Goal: Find specific page/section: Find specific page/section

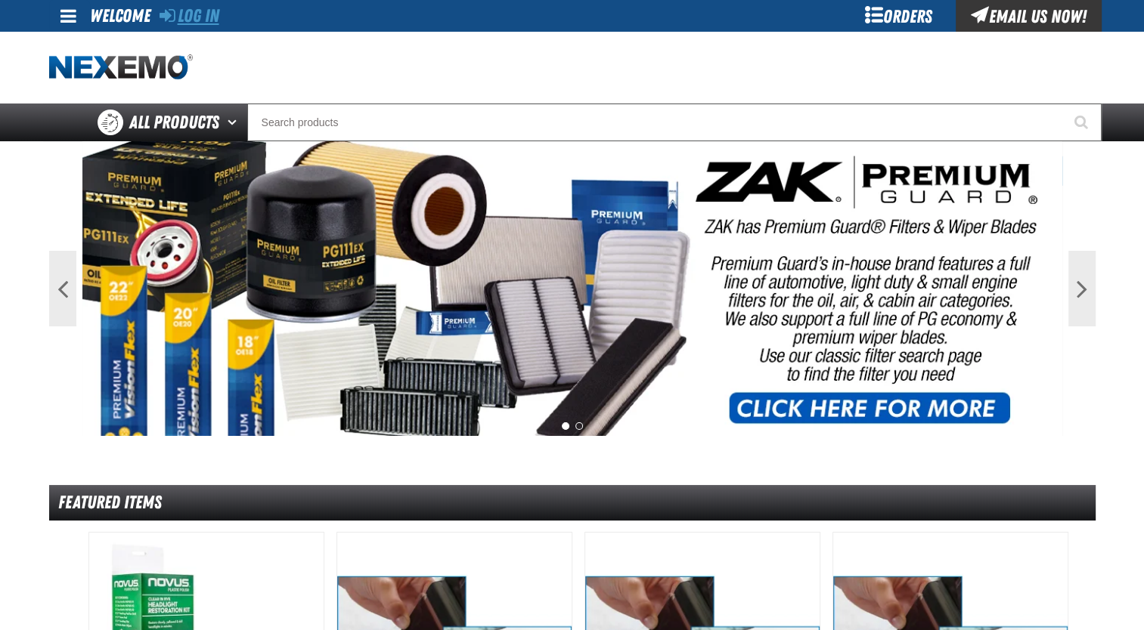
click at [197, 10] on link "Log In" at bounding box center [189, 15] width 60 height 21
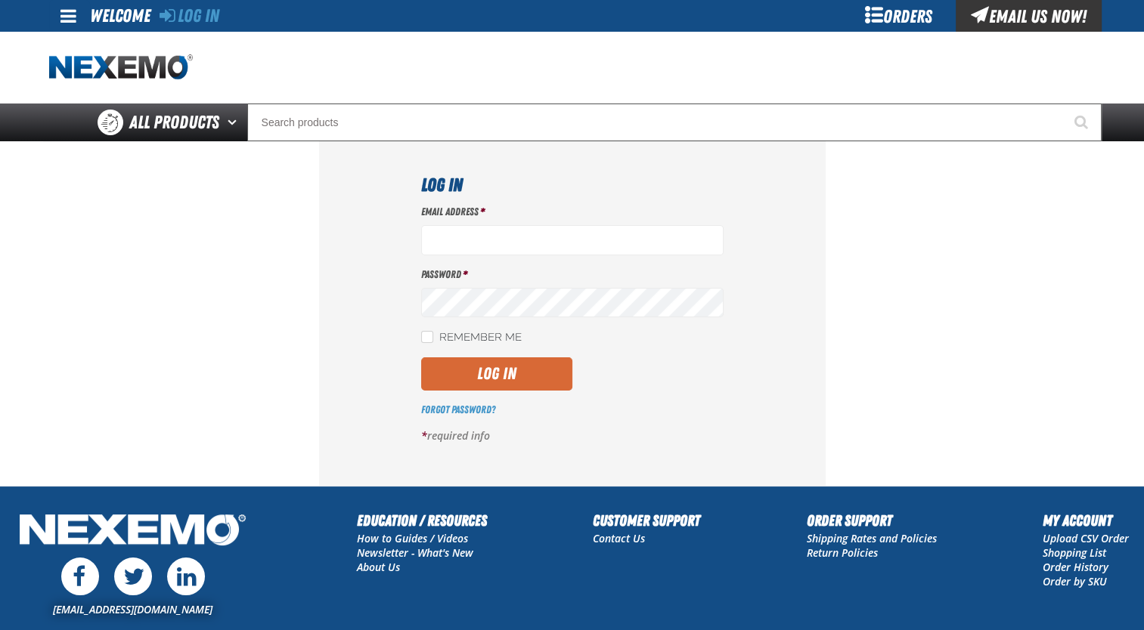
type input "jmolina@zakproducts.com"
click at [448, 388] on button "Log In" at bounding box center [496, 373] width 151 height 33
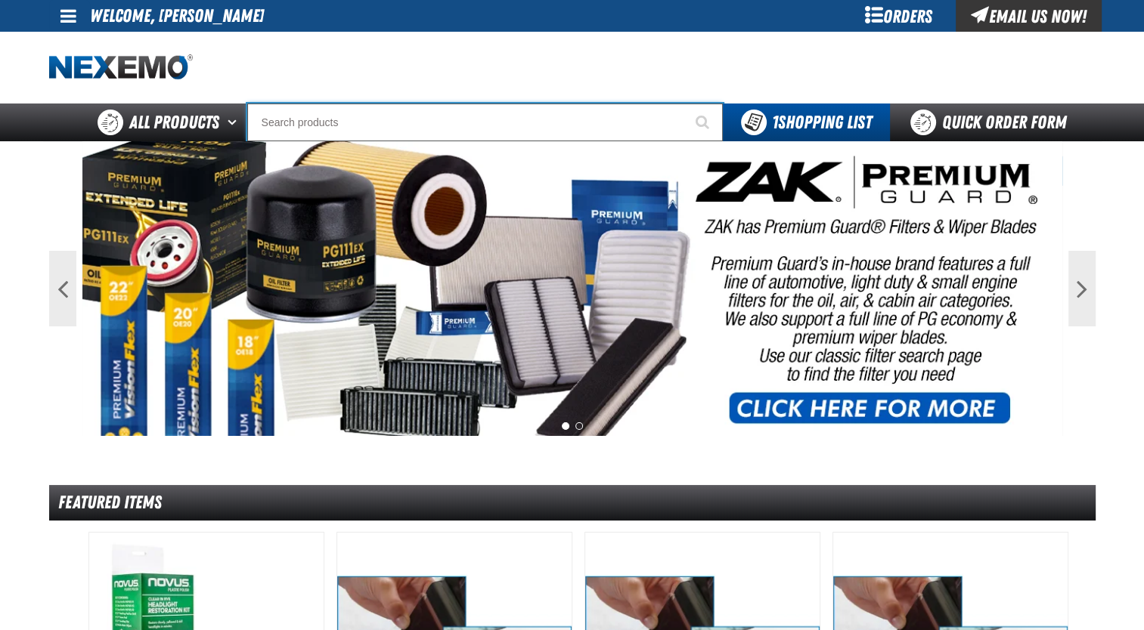
click at [314, 127] on input "Search" at bounding box center [484, 123] width 475 height 38
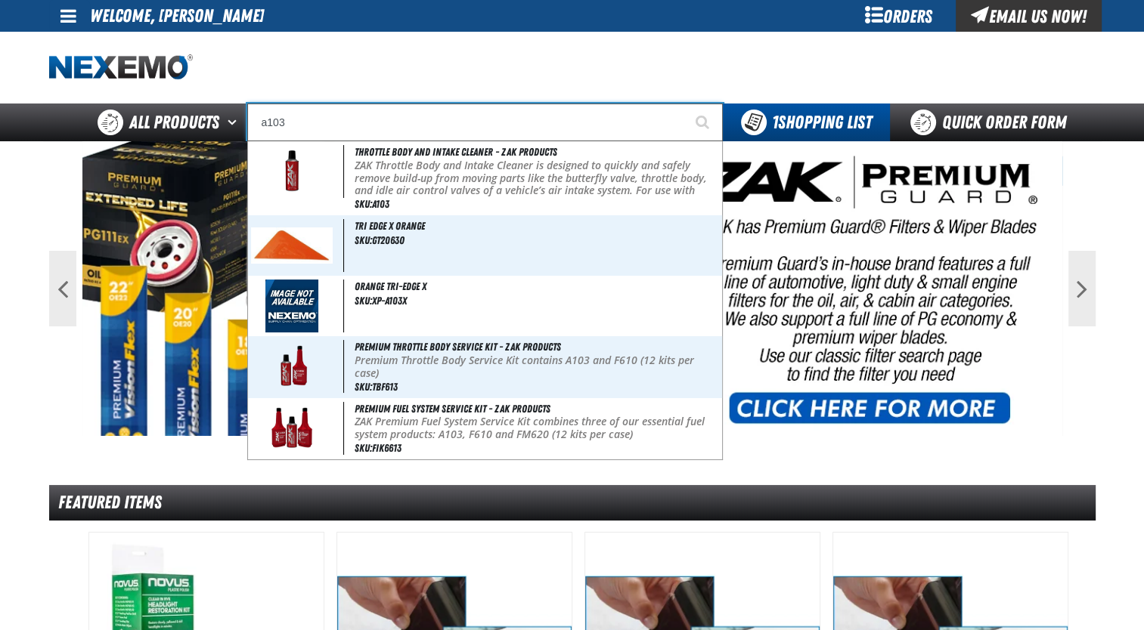
type input "a103"
click at [685, 104] on button "Start Searching" at bounding box center [704, 123] width 38 height 38
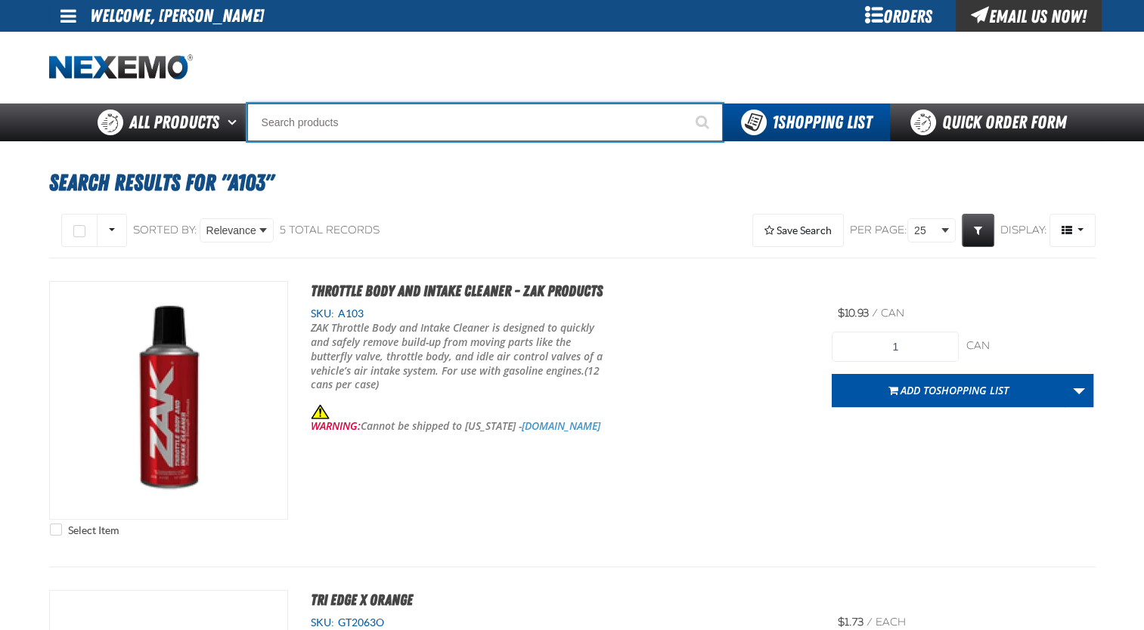
click at [379, 125] on input "Search" at bounding box center [484, 123] width 475 height 38
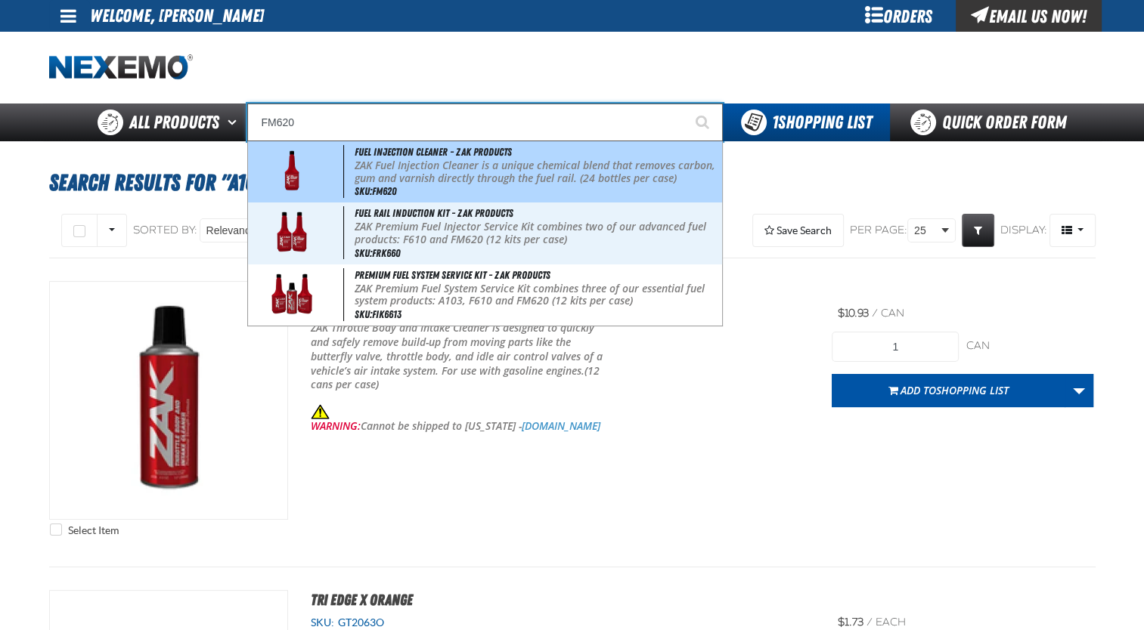
click at [388, 150] on span "Fuel Injection Cleaner - ZAK Products" at bounding box center [432, 152] width 157 height 12
type input "Fuel Injection Cleaner - ZAK Products"
